Goal: Complete application form

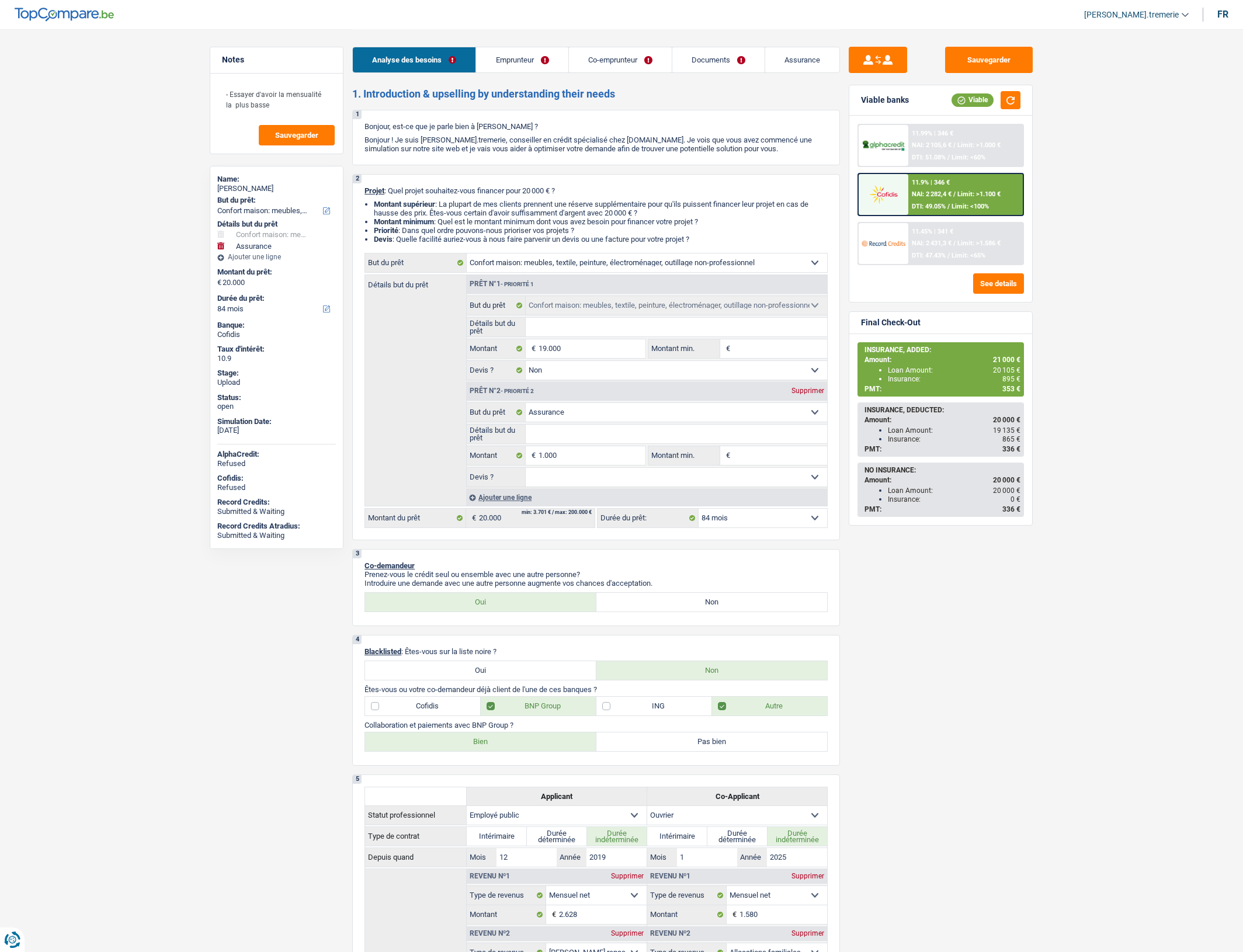
select select "household"
select select "insurance"
select select "84"
select select "household"
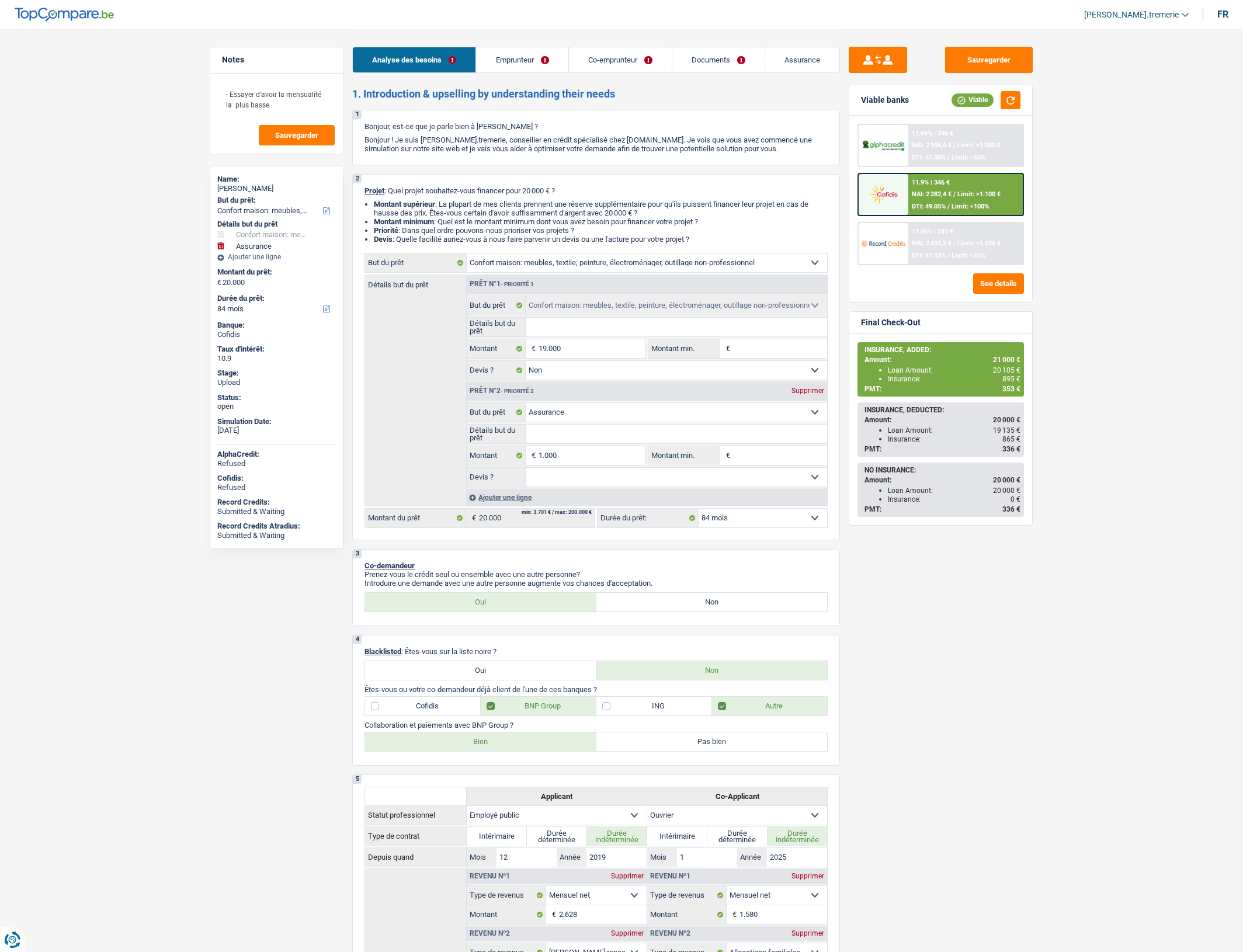
select select "household"
select select "false"
select select "insurance"
select select "84"
select select "publicEmployee"
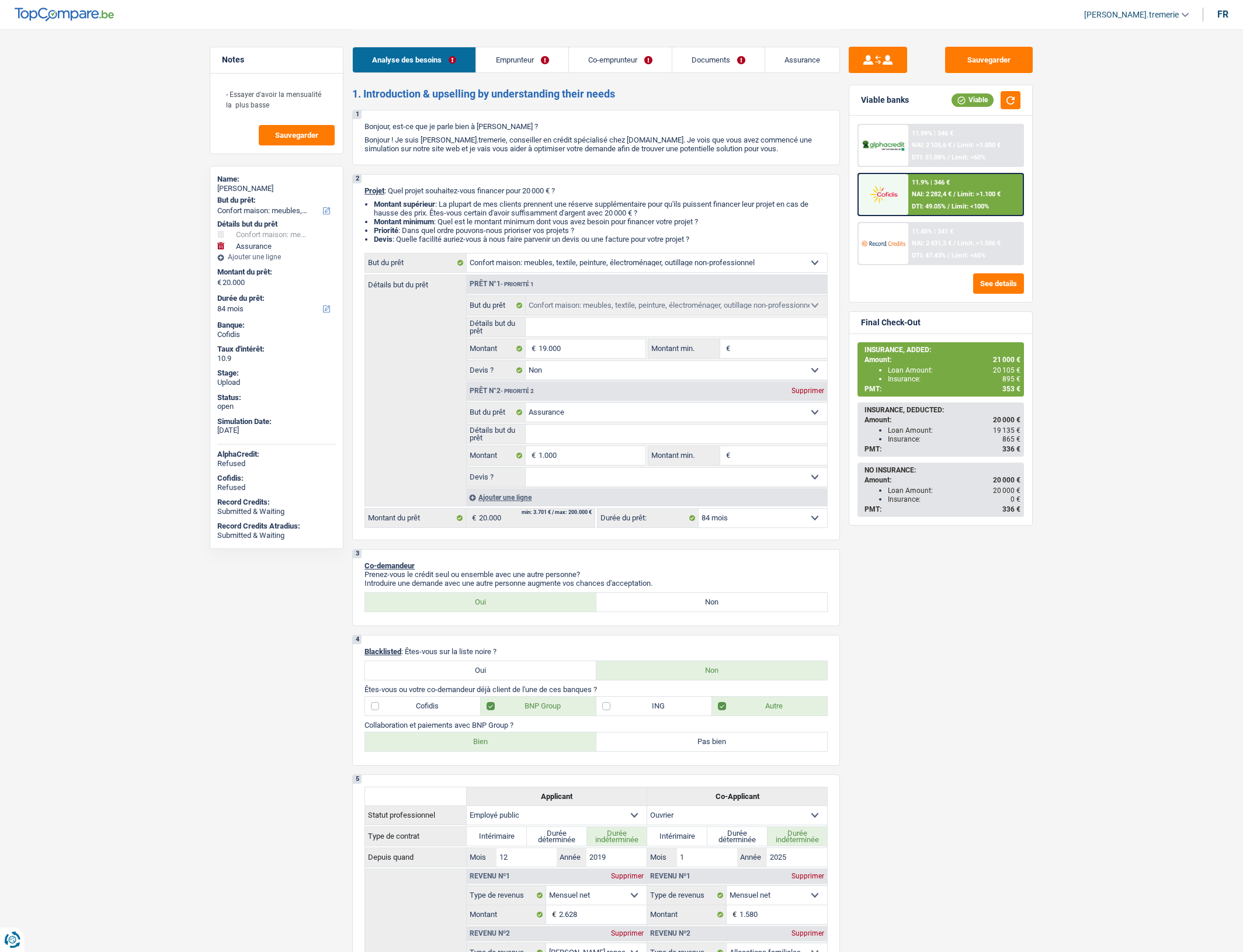
select select "worker"
select select "netSalary"
select select "mealVouchers"
select select "familyAllowances"
select select "netSalary"
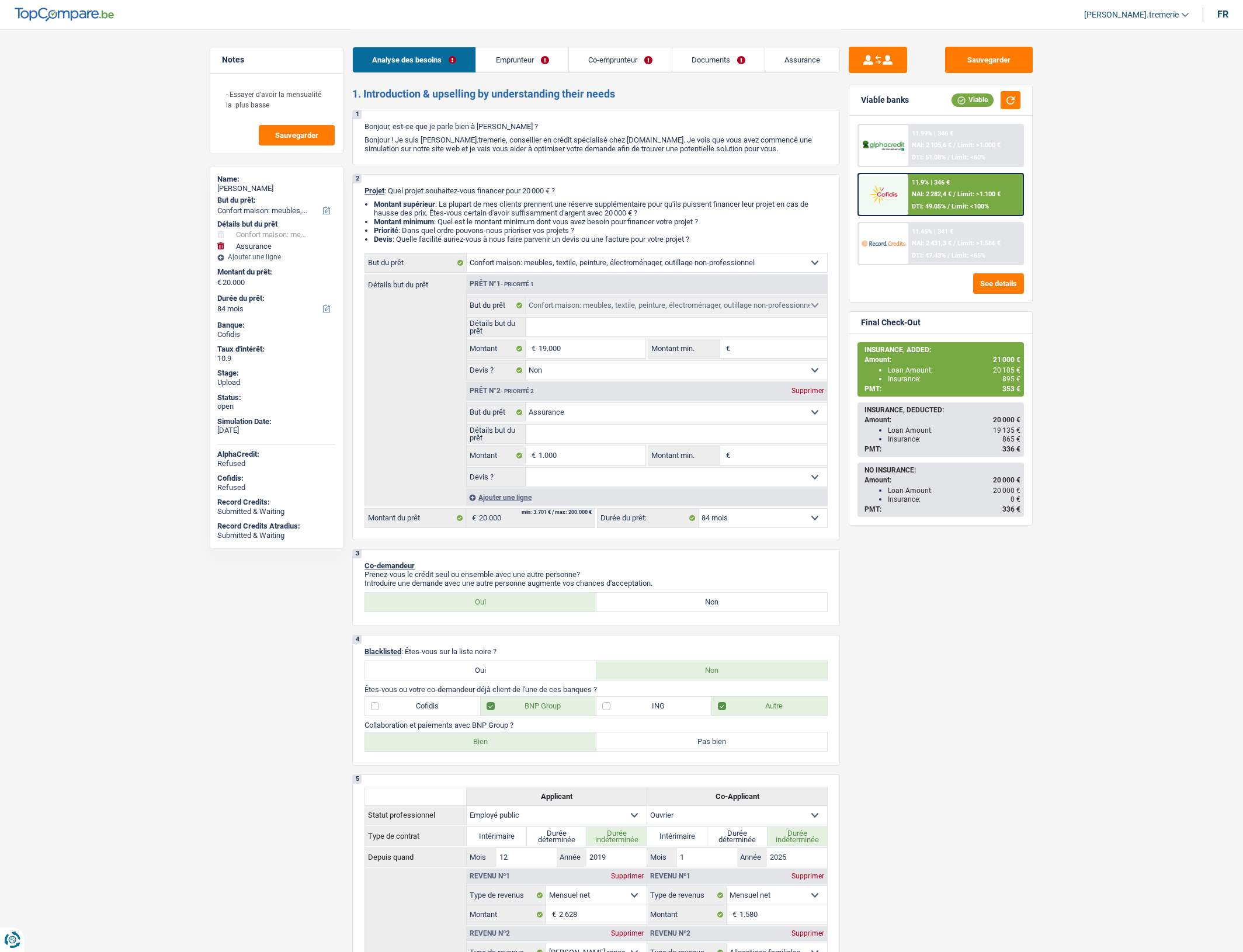
select select "familyAllowances"
select select "rents"
select select "personalLoan"
select select "loanRepayment"
select select "120"
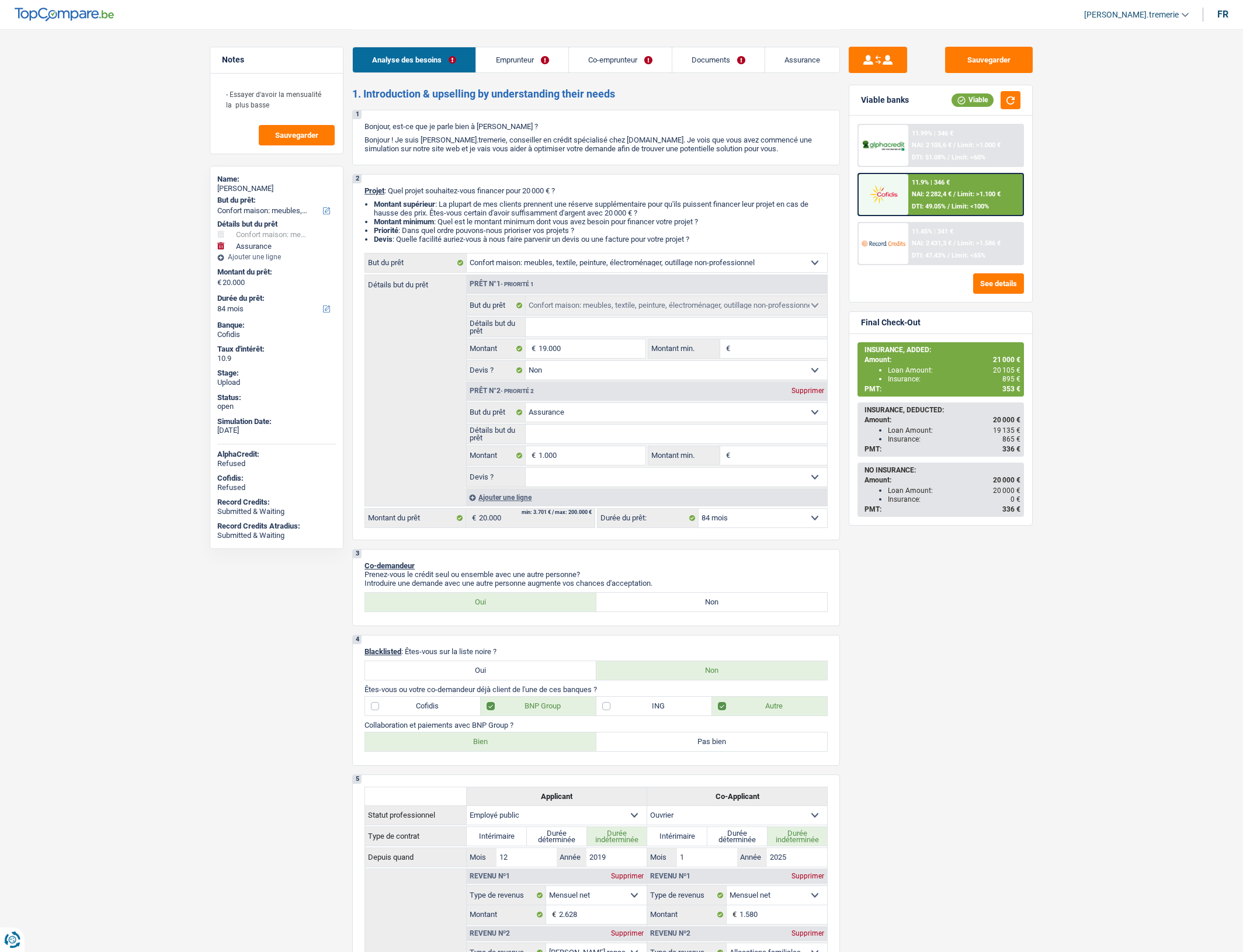
select select "household"
select select "false"
select select "insurance"
select select "84"
